Goal: Task Accomplishment & Management: Use online tool/utility

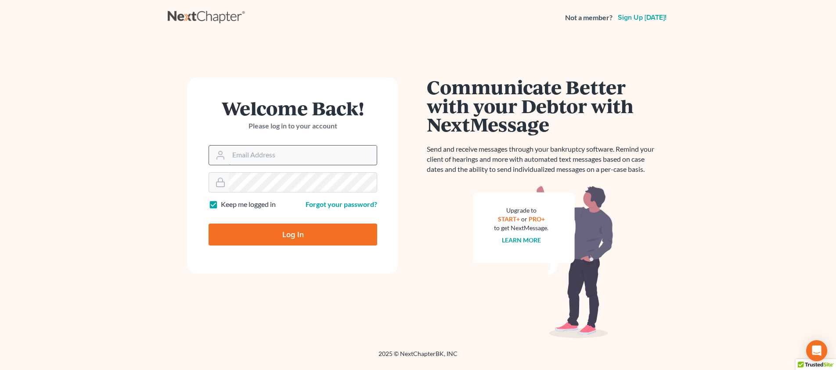
type input "[PERSON_NAME][EMAIL_ADDRESS][DOMAIN_NAME]"
click at [293, 234] on input "Log In" at bounding box center [292, 235] width 169 height 22
type input "Thinking..."
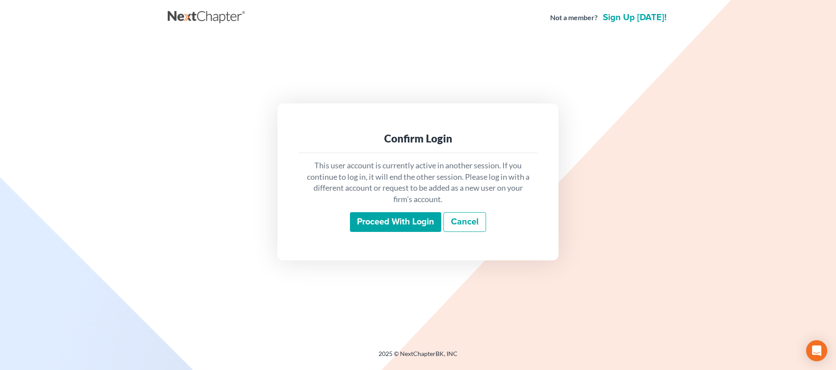
click at [385, 226] on input "Proceed with login" at bounding box center [395, 222] width 91 height 20
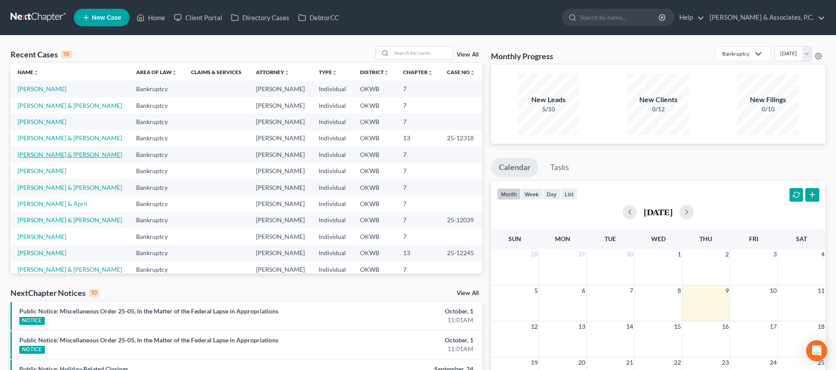
click at [45, 156] on link "[PERSON_NAME] & [PERSON_NAME]" at bounding box center [70, 154] width 104 height 7
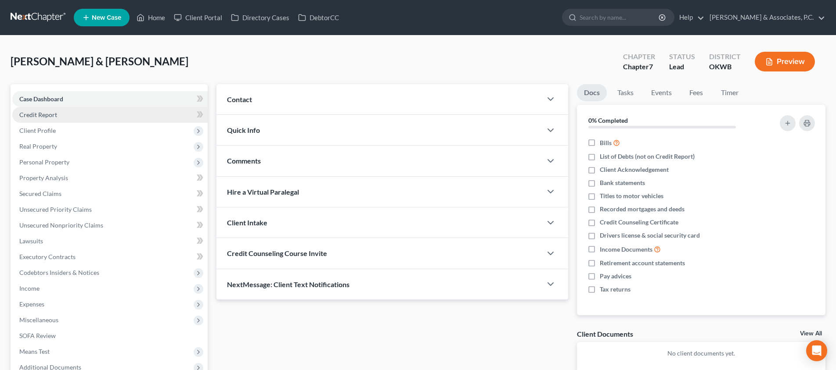
click at [63, 115] on link "Credit Report" at bounding box center [109, 115] width 195 height 16
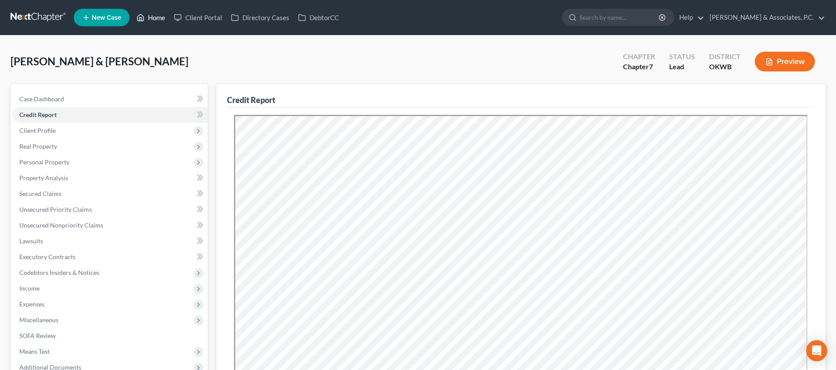
click at [166, 20] on link "Home" at bounding box center [150, 18] width 37 height 16
